Goal: Information Seeking & Learning: Learn about a topic

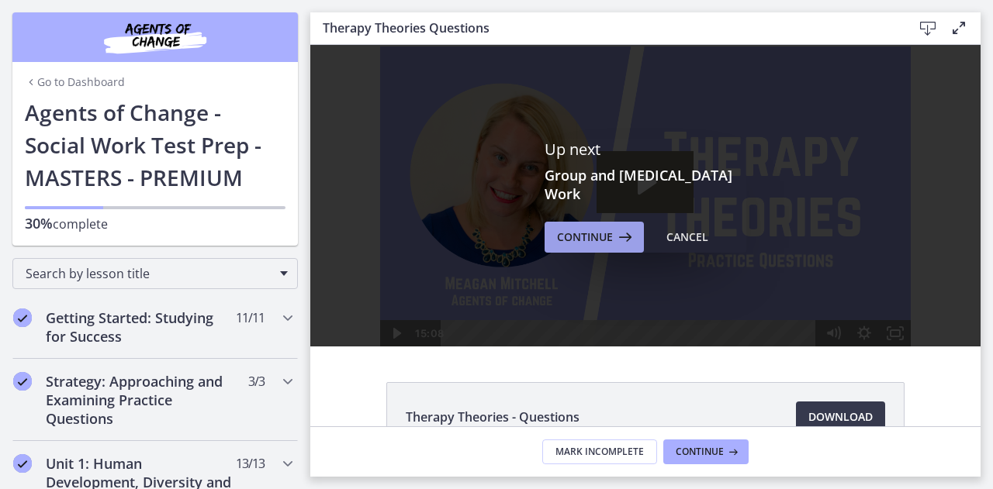
click at [613, 238] on icon at bounding box center [624, 237] width 22 height 19
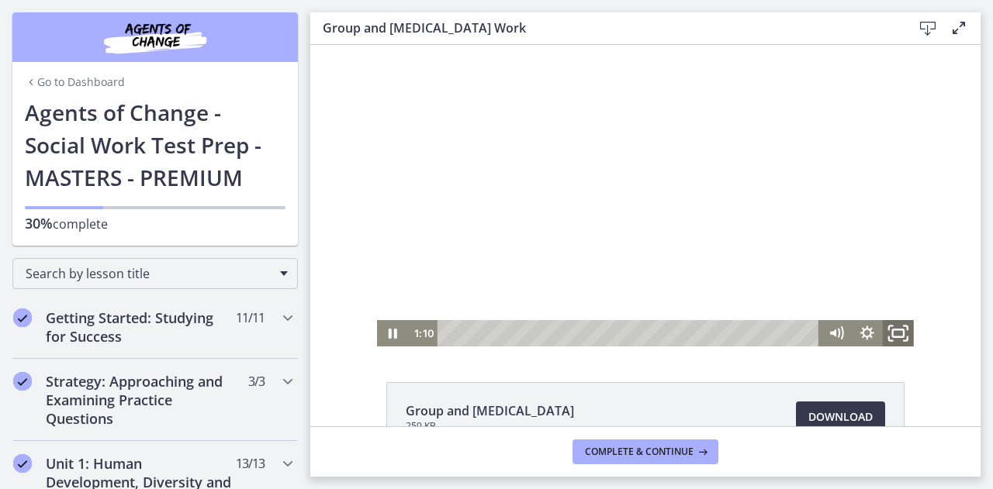
click at [897, 339] on icon "Fullscreen" at bounding box center [897, 334] width 37 height 32
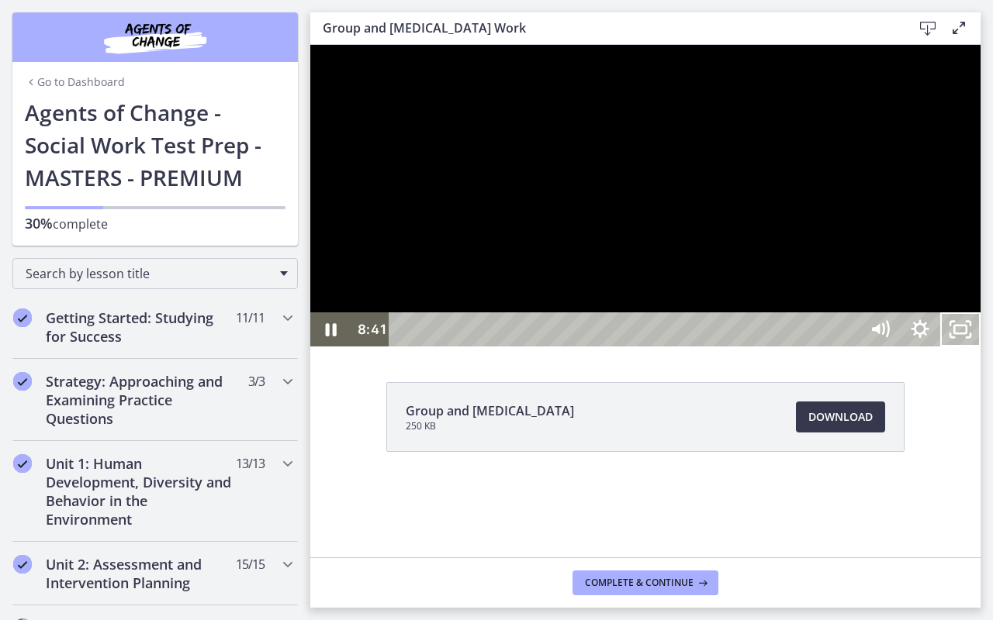
click at [940, 313] on button "Unfullscreen" at bounding box center [960, 330] width 40 height 34
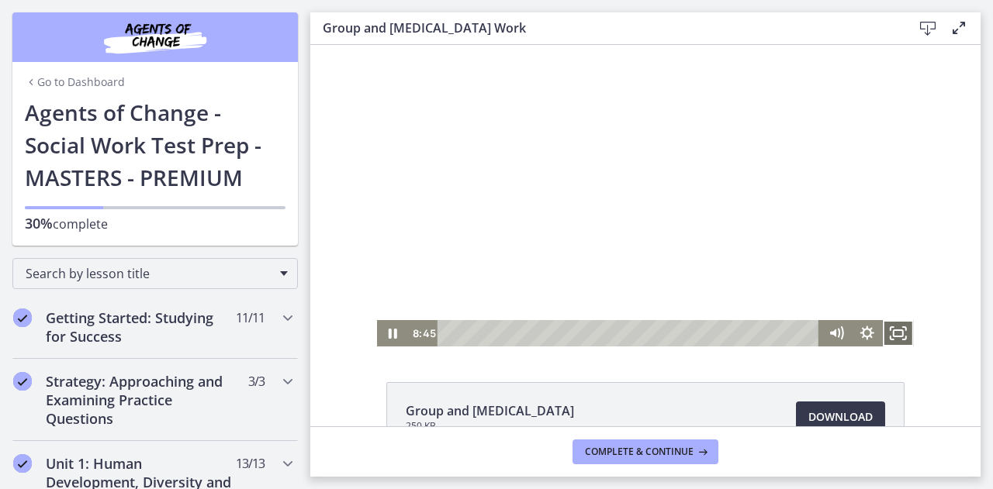
click at [891, 334] on icon "Fullscreen" at bounding box center [898, 333] width 31 height 26
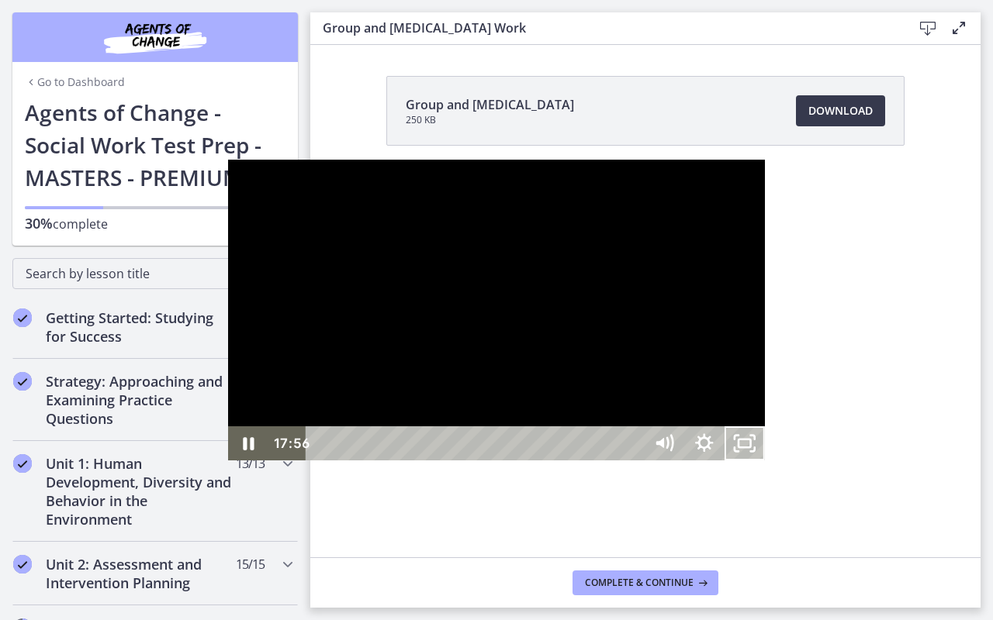
click at [634, 461] on div "17:11" at bounding box center [476, 444] width 313 height 34
click at [602, 371] on div at bounding box center [496, 311] width 537 height 302
click at [228, 160] on button "Play Video: cls57b8rkbac72sj77c0.mp4" at bounding box center [228, 160] width 1 height 1
click at [634, 461] on div "21:39" at bounding box center [476, 444] width 313 height 34
click at [769, 465] on icon "Unfullscreen" at bounding box center [744, 443] width 48 height 41
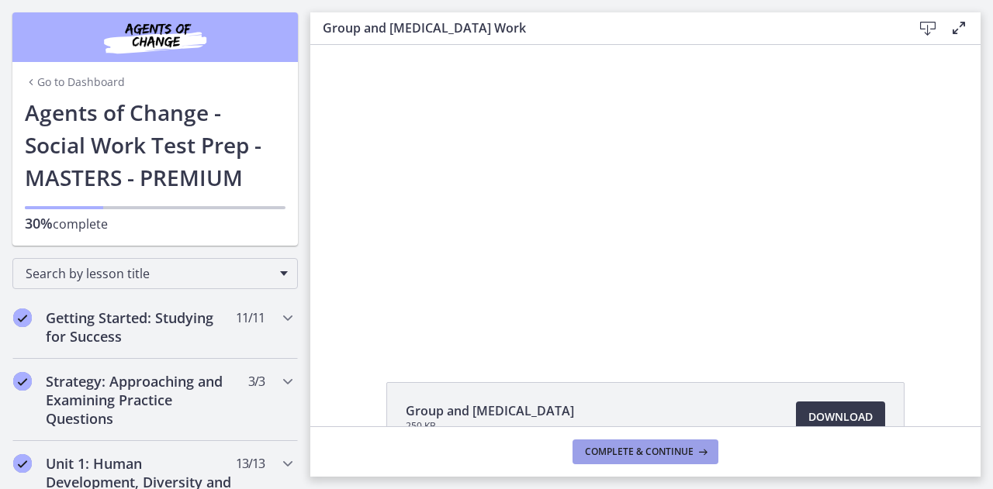
click at [622, 449] on span "Complete & continue" at bounding box center [639, 452] width 109 height 12
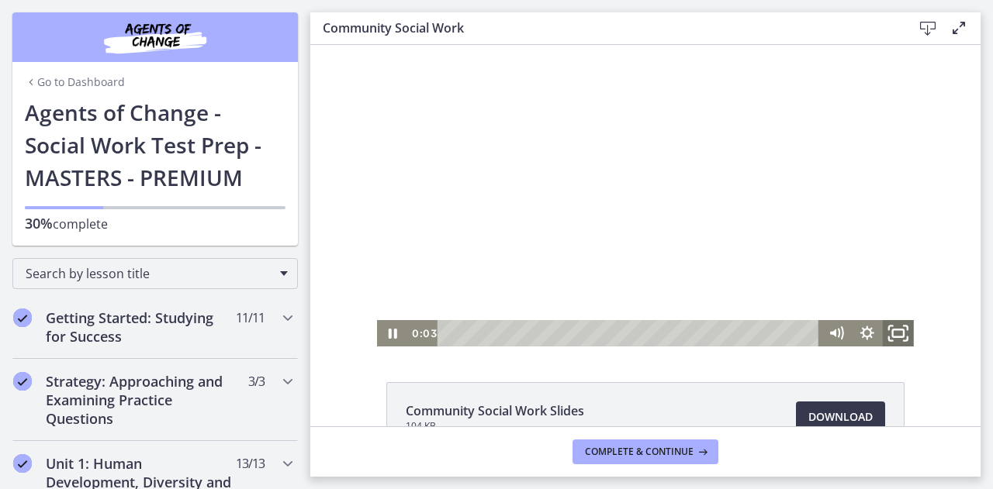
click at [896, 331] on icon "Fullscreen" at bounding box center [897, 334] width 37 height 32
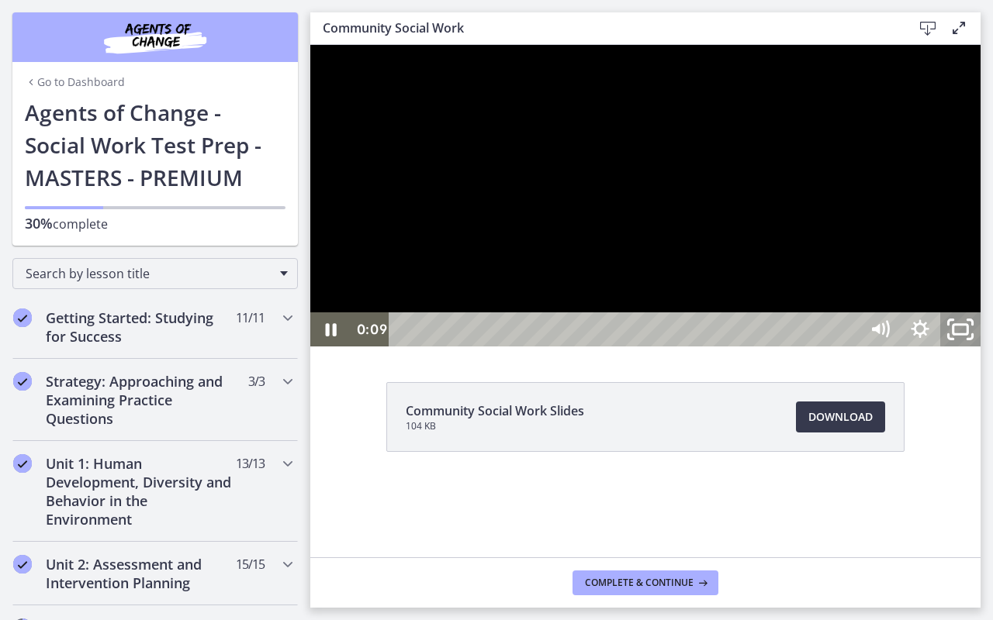
click at [984, 351] on icon "Unfullscreen" at bounding box center [960, 329] width 48 height 41
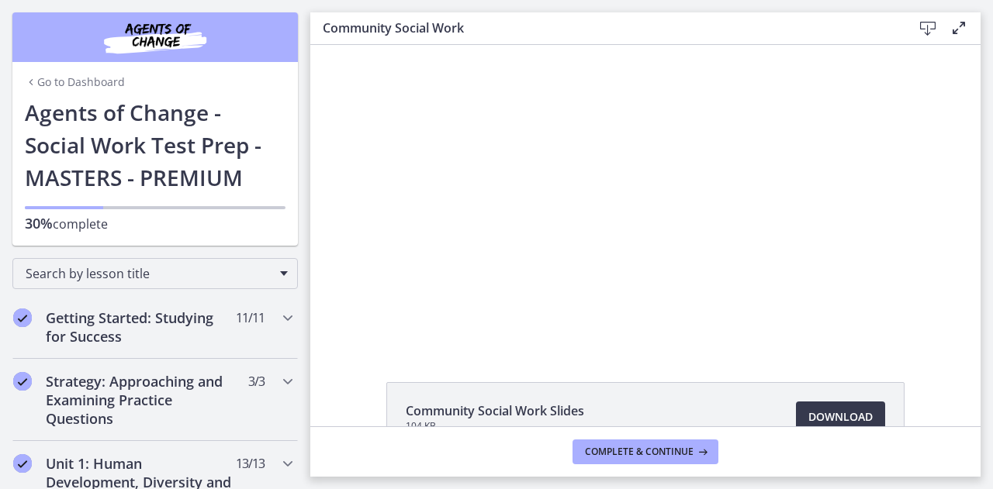
click at [883, 320] on button "Fullscreen" at bounding box center [898, 333] width 31 height 26
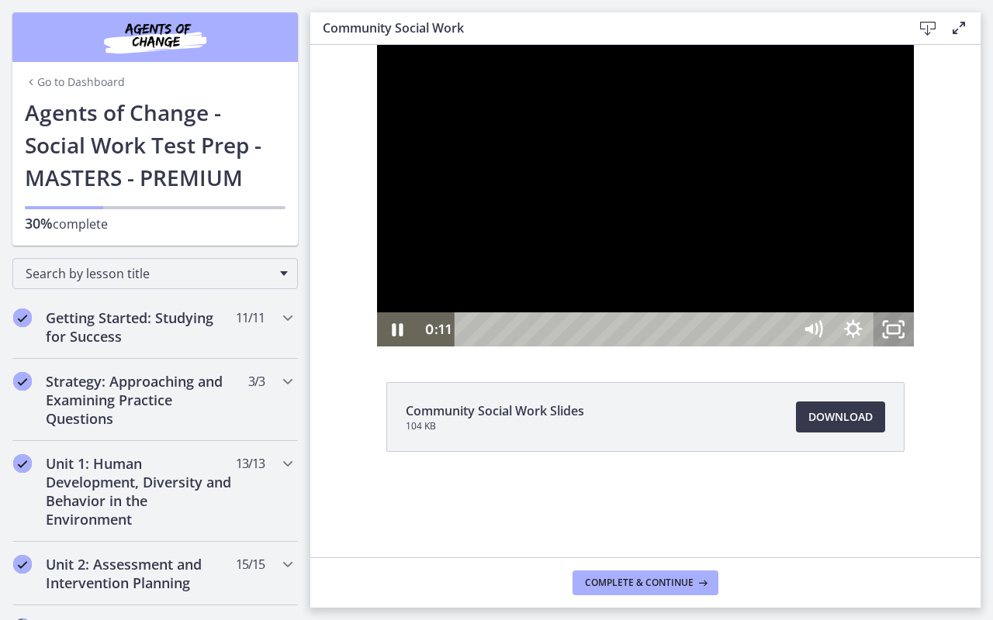
click at [873, 313] on button "Unfullscreen" at bounding box center [893, 330] width 40 height 34
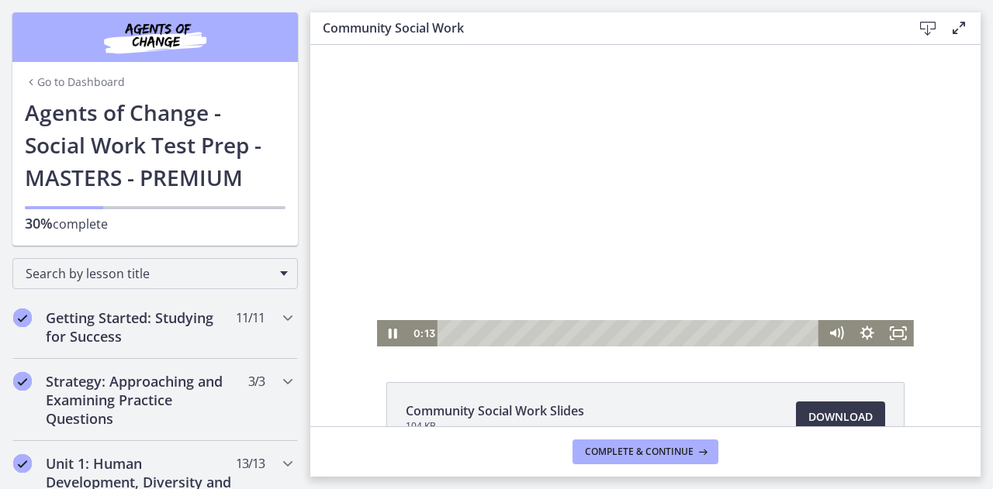
click at [877, 219] on div at bounding box center [645, 196] width 537 height 302
